Goal: Task Accomplishment & Management: Use online tool/utility

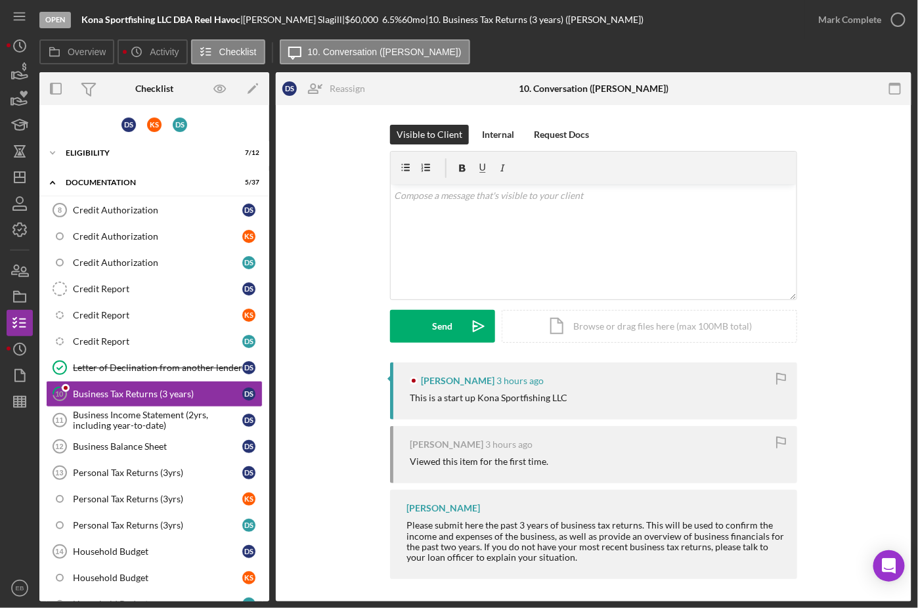
scroll to position [37, 0]
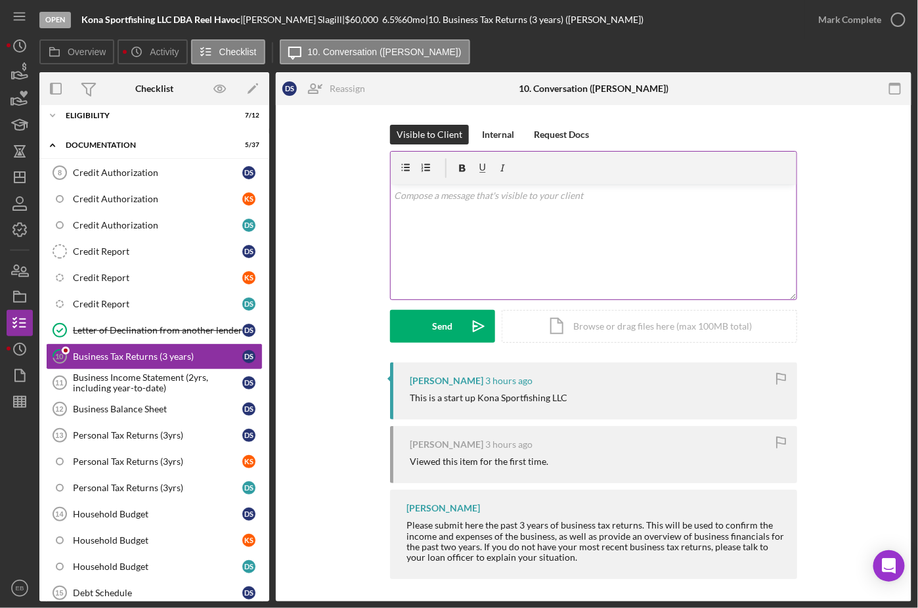
click at [530, 236] on div "v Color teal Color pink Remove color Add row above Add row below Add column bef…" at bounding box center [594, 242] width 406 height 115
click at [434, 320] on div "Send" at bounding box center [443, 326] width 20 height 33
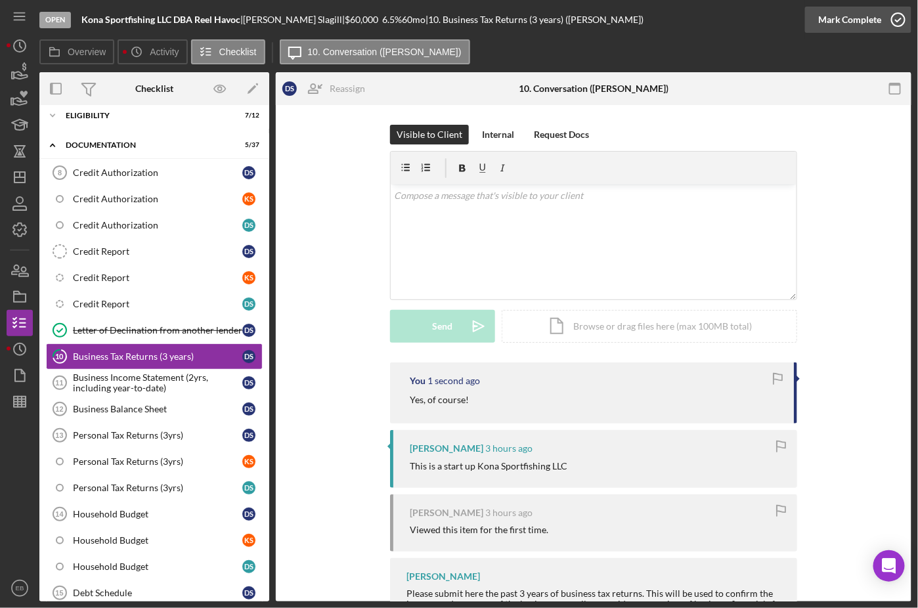
click at [897, 15] on icon "button" at bounding box center [898, 19] width 33 height 33
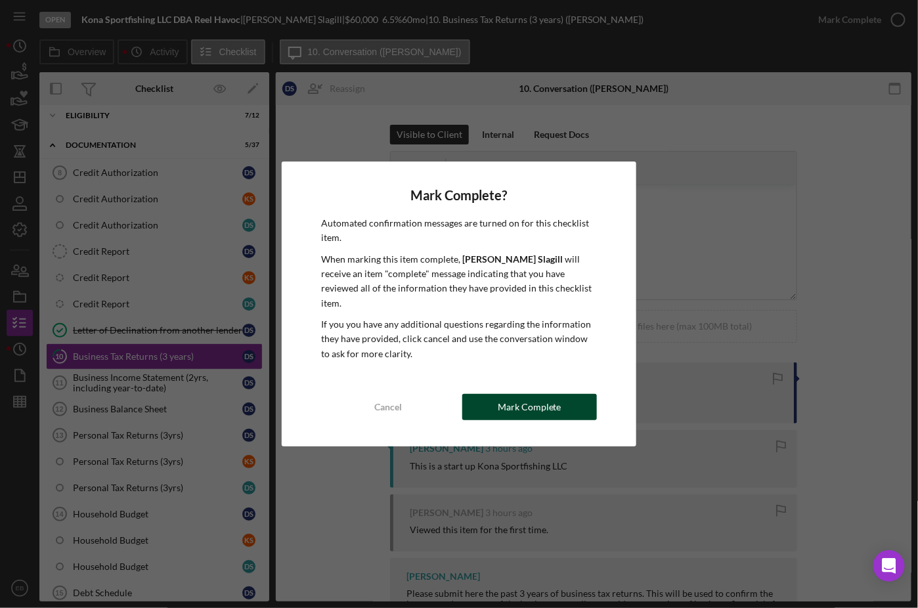
click at [529, 399] on div "Mark Complete" at bounding box center [530, 407] width 64 height 26
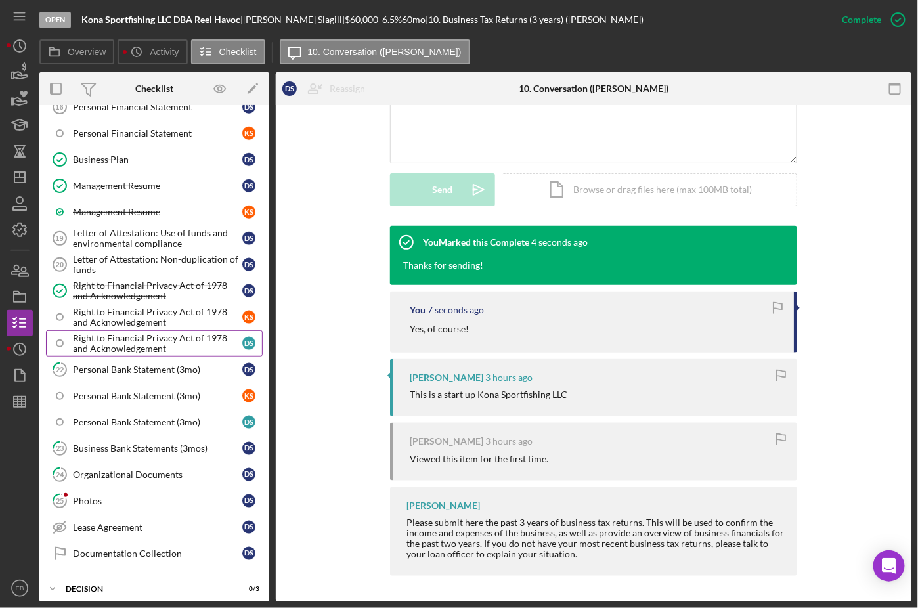
scroll to position [626, 0]
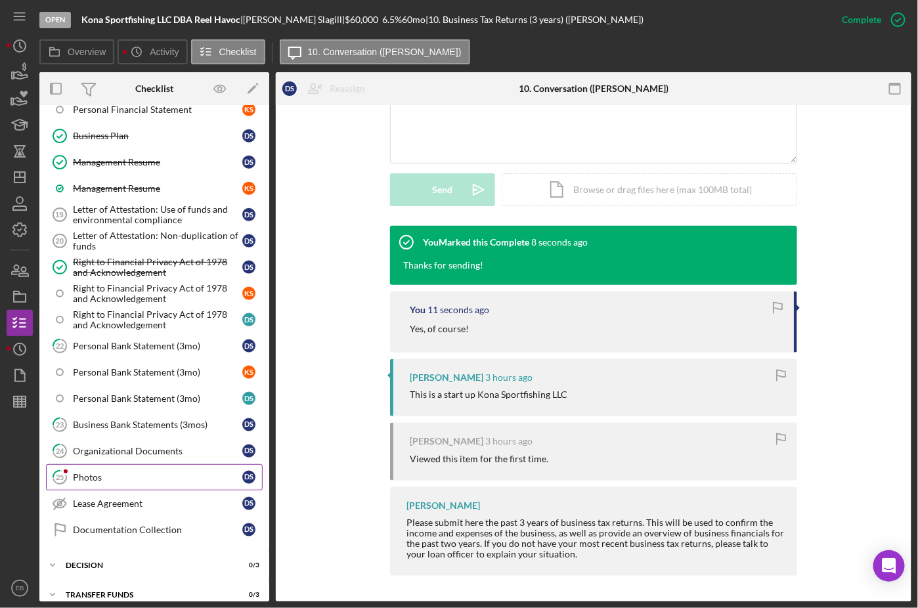
click at [125, 472] on div "Photos" at bounding box center [157, 477] width 169 height 11
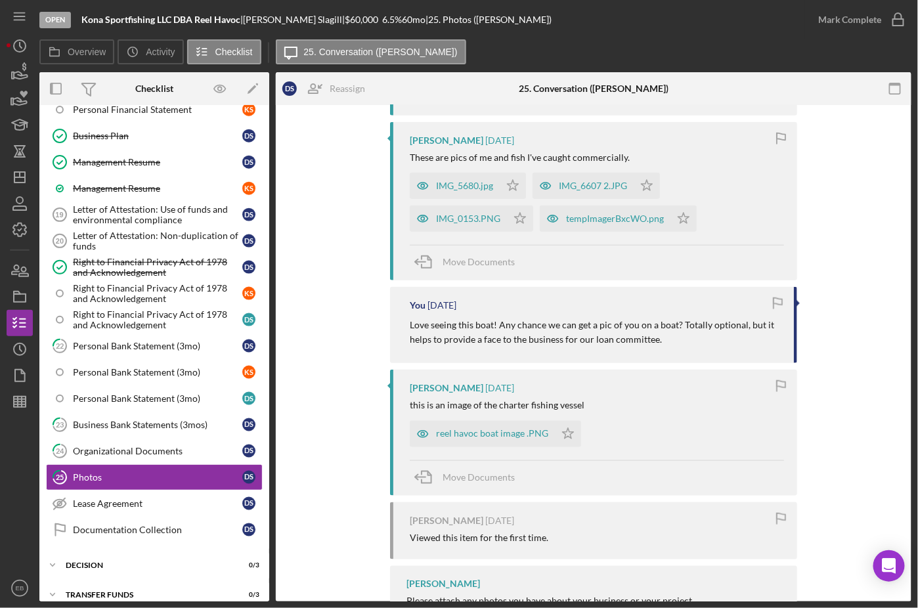
scroll to position [397, 0]
